Goal: Find specific page/section: Find specific page/section

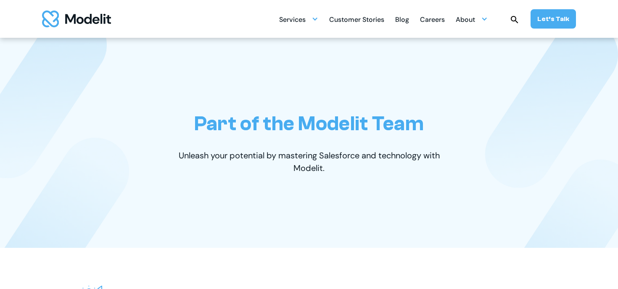
click at [445, 17] on div "Careers" at bounding box center [432, 20] width 25 height 16
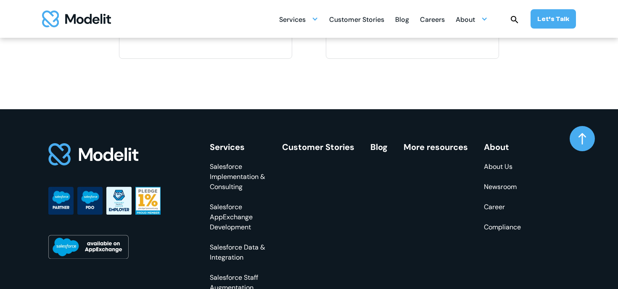
scroll to position [1294, 0]
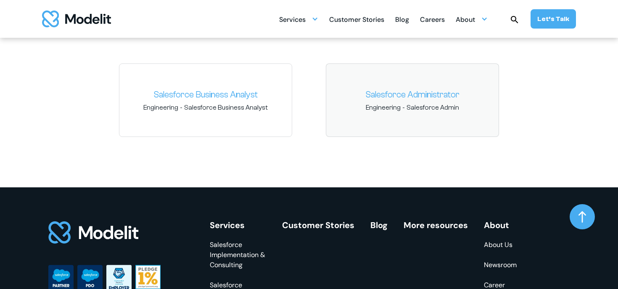
click at [382, 99] on link "Salesforce Administrator" at bounding box center [412, 94] width 159 height 13
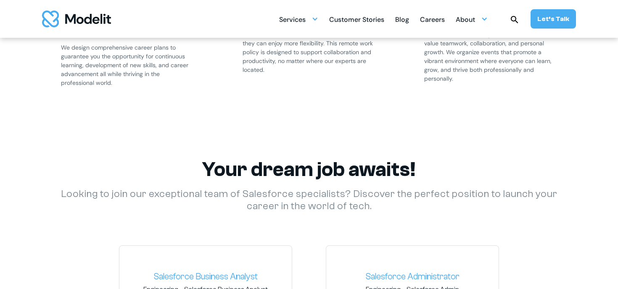
scroll to position [1115, 0]
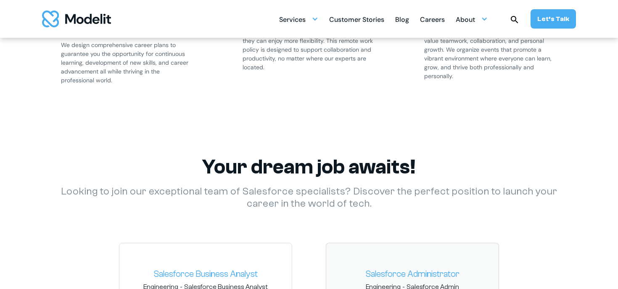
click at [402, 262] on div "Salesforce Administrator Engineering - Salesforce Admin" at bounding box center [412, 280] width 173 height 74
click at [398, 268] on link "Salesforce Administrator" at bounding box center [412, 274] width 159 height 13
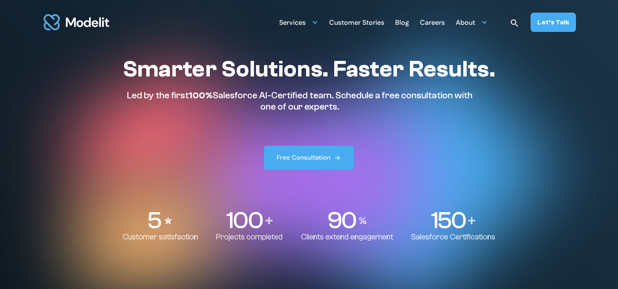
click at [429, 21] on div "Careers" at bounding box center [432, 23] width 25 height 16
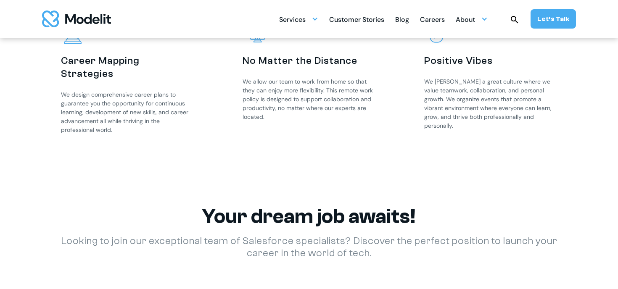
scroll to position [1224, 0]
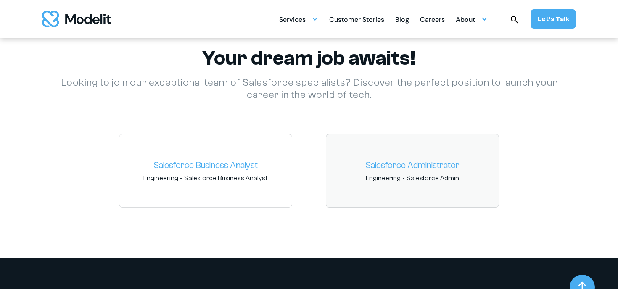
click at [416, 149] on div "Salesforce Administrator Engineering - Salesforce Admin" at bounding box center [412, 171] width 173 height 74
click at [409, 168] on link "Salesforce Administrator" at bounding box center [412, 165] width 159 height 13
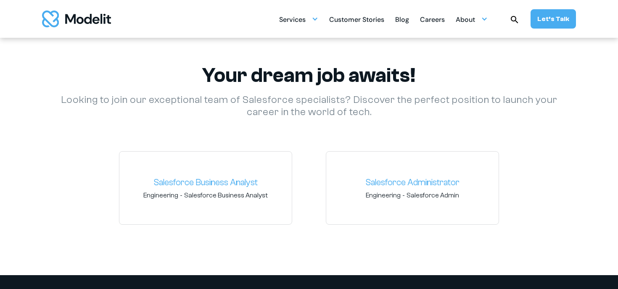
scroll to position [1213, 0]
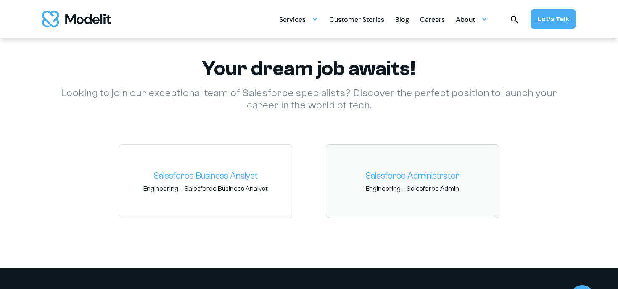
click at [425, 179] on link "Salesforce Administrator" at bounding box center [412, 175] width 159 height 13
